Goal: Task Accomplishment & Management: Manage account settings

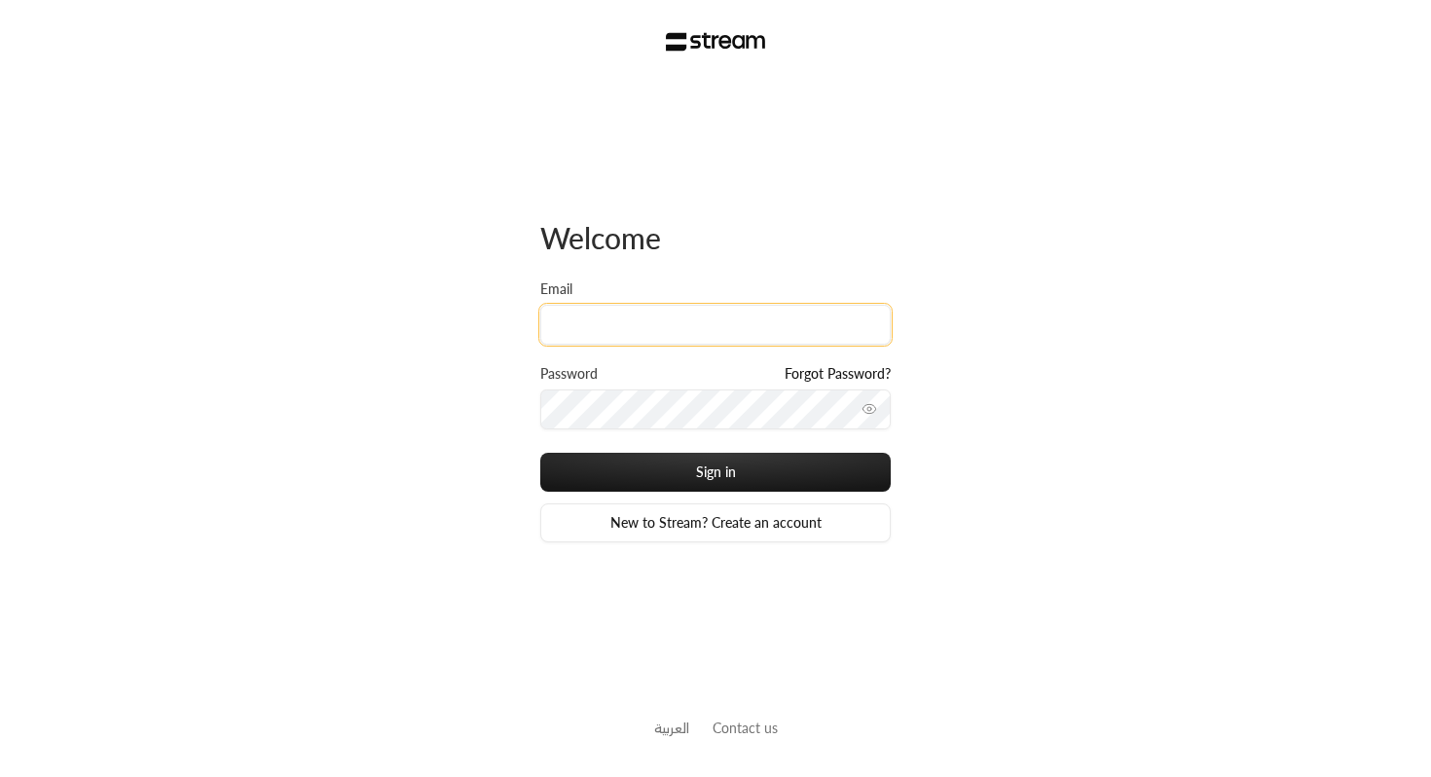
paste input "[EMAIL_ADDRESS][DOMAIN_NAME]"
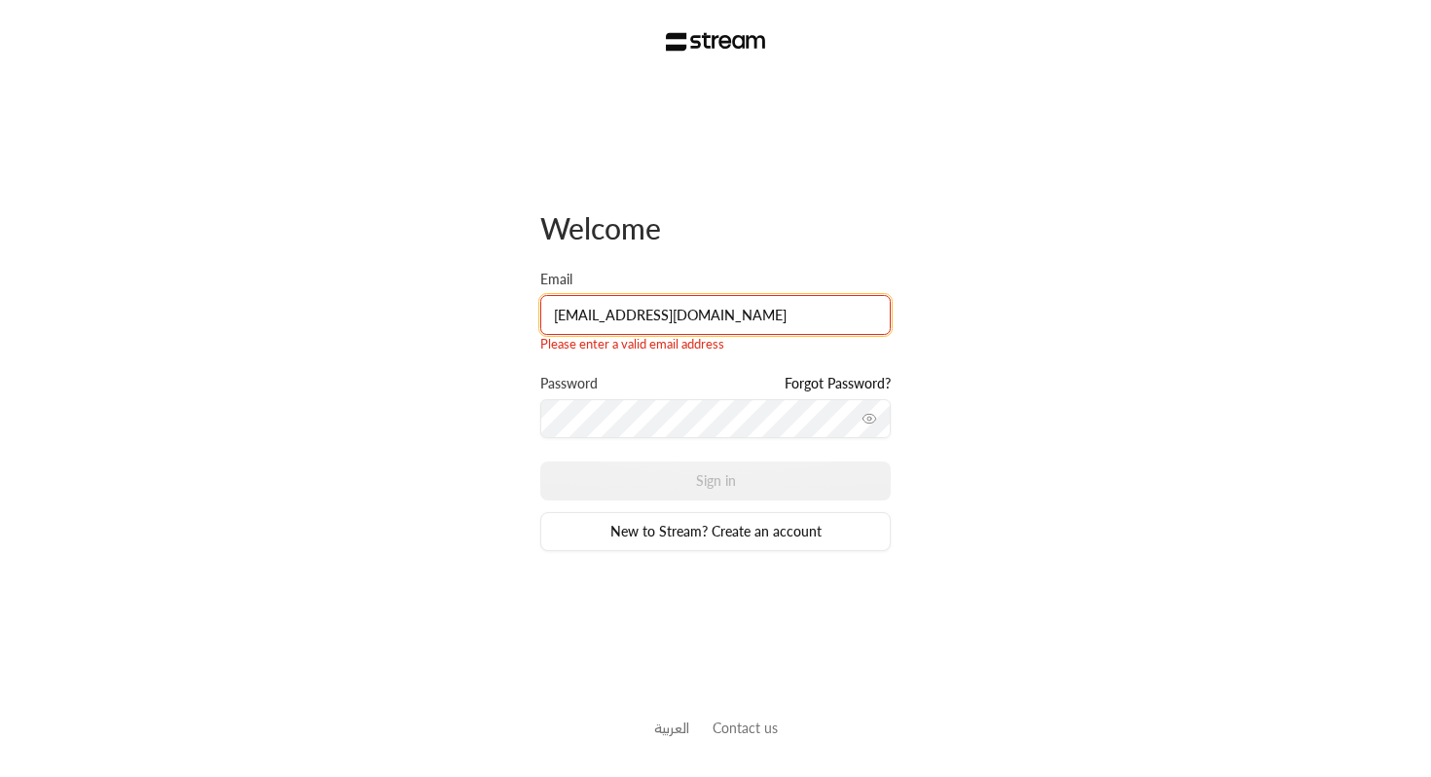
type input "[EMAIL_ADDRESS][DOMAIN_NAME]"
click at [776, 317] on input "[EMAIL_ADDRESS][DOMAIN_NAME]" at bounding box center [715, 315] width 351 height 40
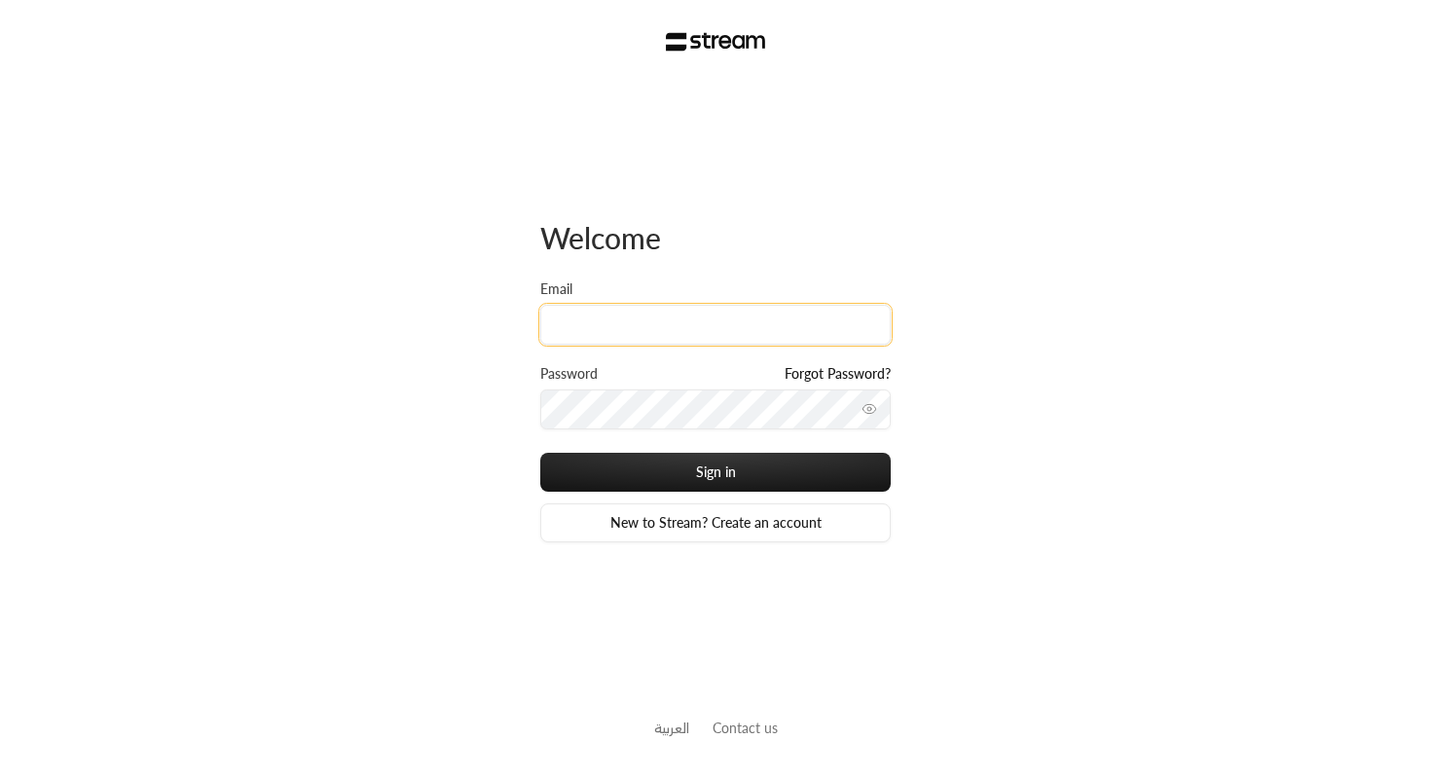
click at [655, 331] on input "Email" at bounding box center [715, 325] width 351 height 40
paste input "[EMAIL_ADDRESS][DOMAIN_NAME]"
type input "[EMAIL_ADDRESS][DOMAIN_NAME]"
click at [540, 453] on button "Sign in" at bounding box center [715, 472] width 351 height 39
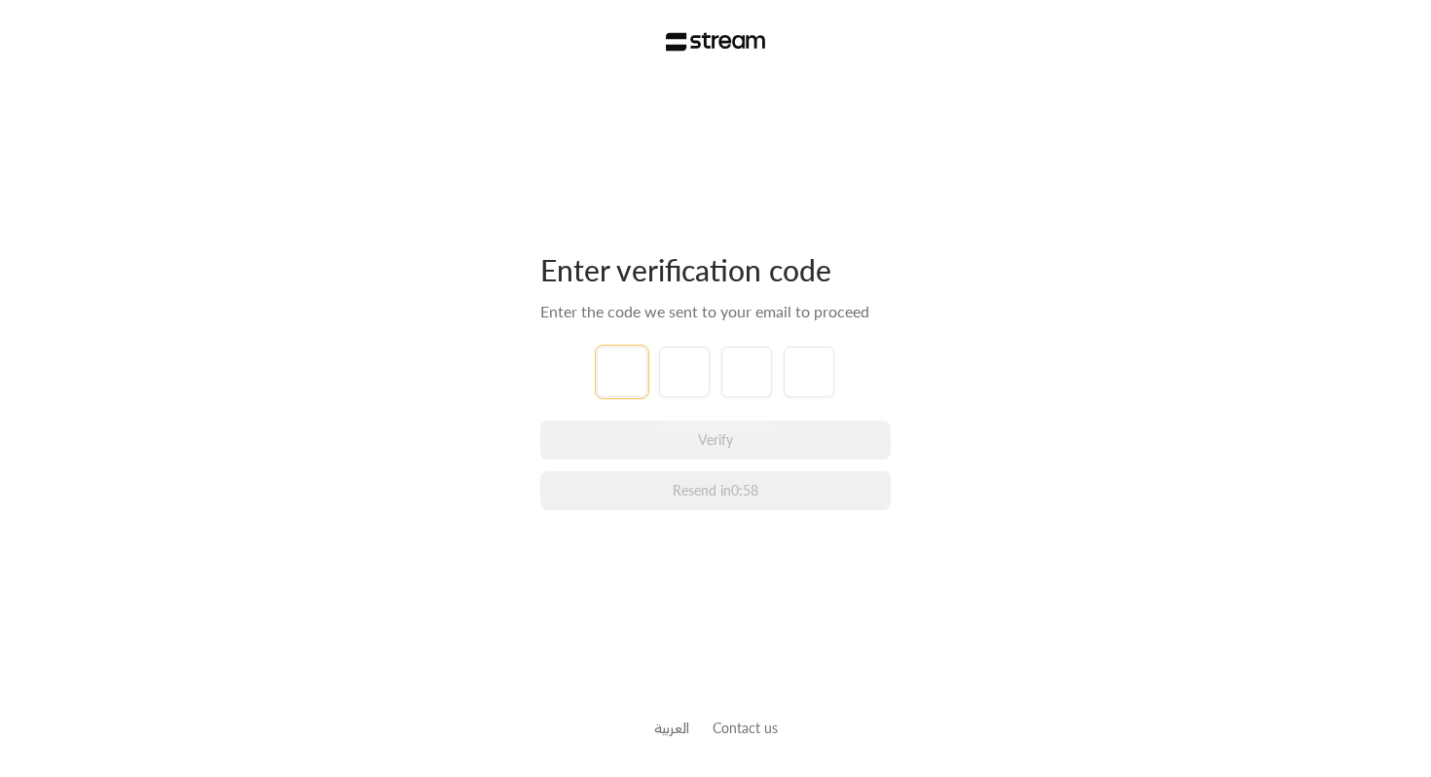
type input "1"
type input "2"
type input "3"
type input "4"
